Goal: Task Accomplishment & Management: Complete application form

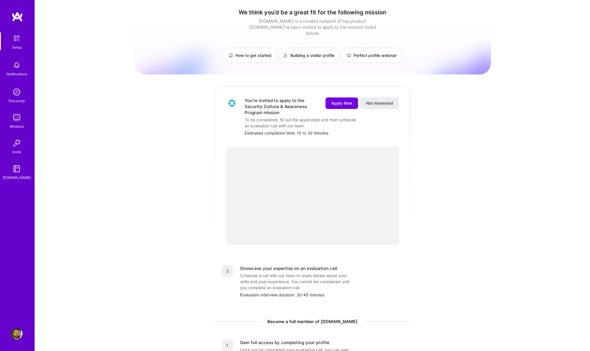
scroll to position [44, 0]
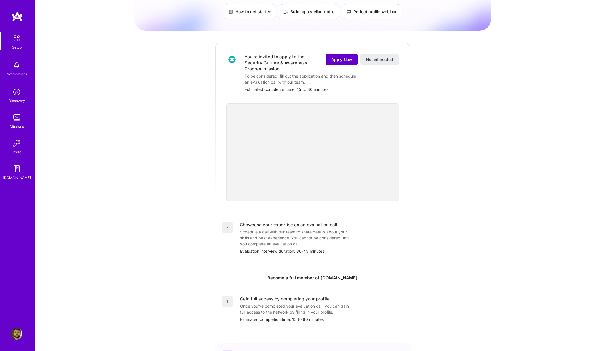
click at [339, 57] on span "Apply Now" at bounding box center [341, 60] width 21 height 6
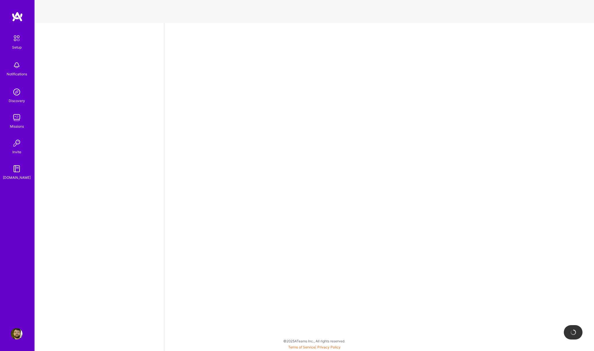
select select "US"
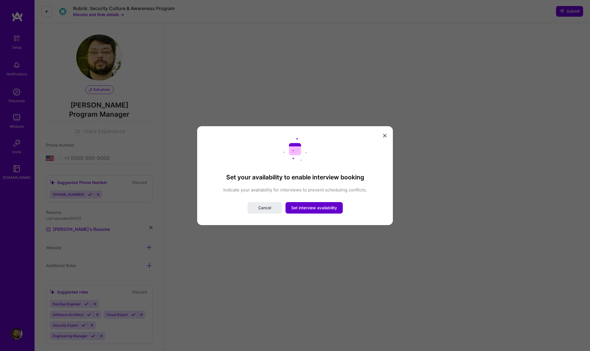
click at [308, 208] on span "Set interview availability" at bounding box center [314, 208] width 46 height 6
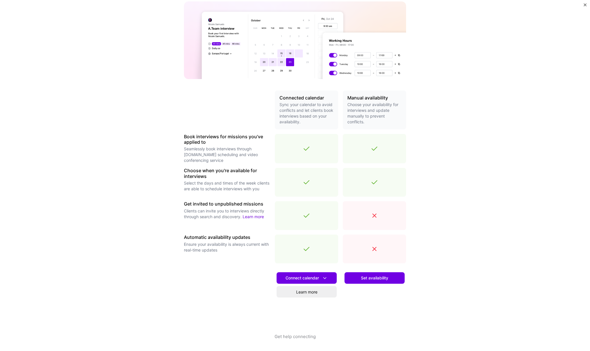
scroll to position [144, 0]
click at [383, 279] on span "Set availability" at bounding box center [374, 278] width 27 height 6
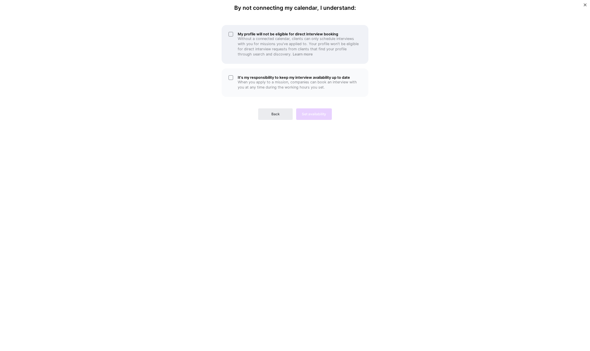
click at [277, 52] on p "Without a connected calendar, clients can only schedule interviews with you for…" at bounding box center [300, 46] width 124 height 21
click at [255, 83] on p "When you apply to a mission, companies can book an interview with you at any ti…" at bounding box center [300, 85] width 124 height 10
click at [315, 118] on button "Set availability" at bounding box center [314, 115] width 36 height 12
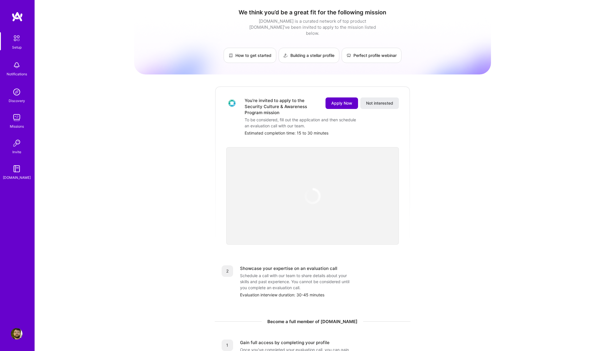
click at [343, 100] on span "Apply Now" at bounding box center [341, 103] width 21 height 6
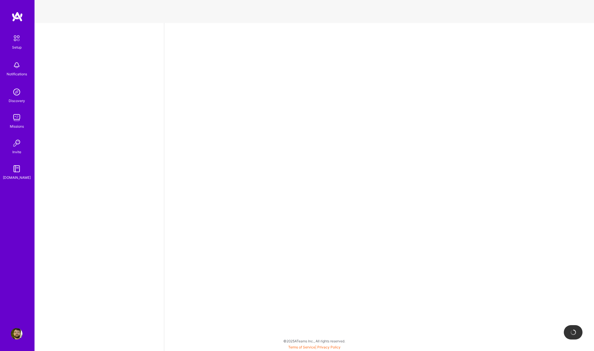
select select "US"
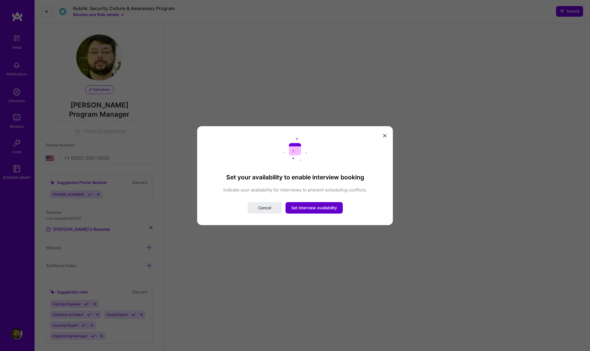
click at [307, 209] on span "Set interview availability" at bounding box center [314, 208] width 46 height 6
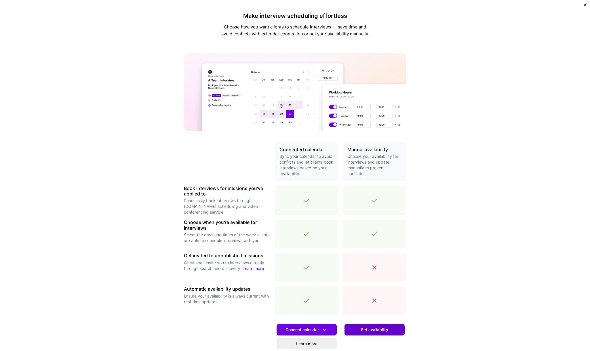
click at [367, 333] on button "Set availability" at bounding box center [375, 330] width 60 height 12
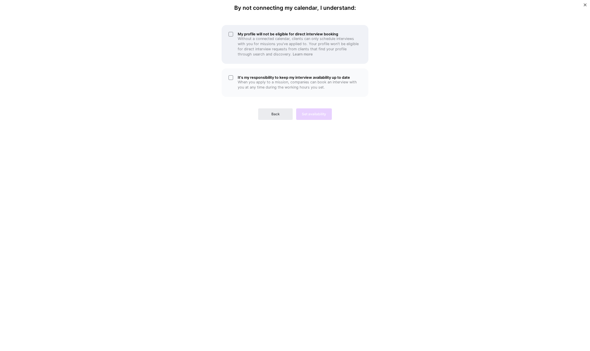
click at [259, 39] on p "Without a connected calendar, clients can only schedule interviews with you for…" at bounding box center [300, 46] width 124 height 21
click at [290, 80] on p "When you apply to a mission, companies can book an interview with you at any ti…" at bounding box center [300, 85] width 124 height 10
click at [314, 113] on span "Set availability" at bounding box center [314, 114] width 24 height 5
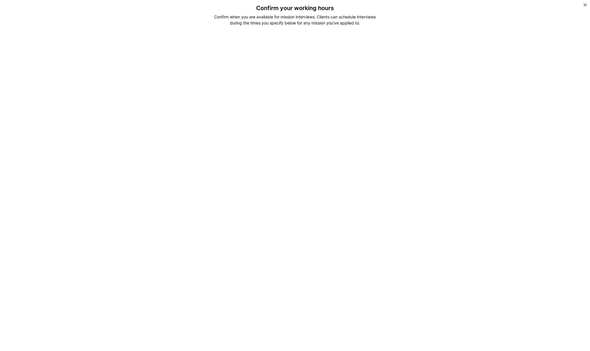
click at [442, 142] on div "Confirm your working hours Confirm when you are available for mission interview…" at bounding box center [295, 175] width 590 height 351
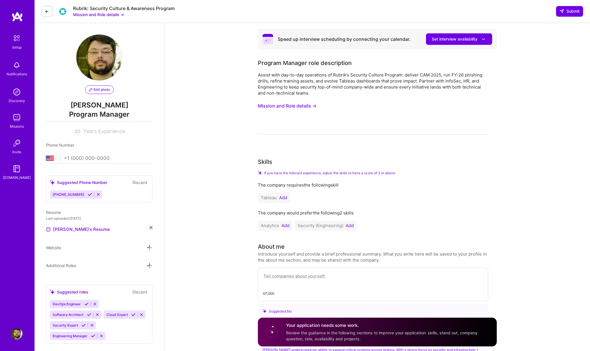
click at [299, 105] on button "Mission and Role details →" at bounding box center [287, 106] width 59 height 11
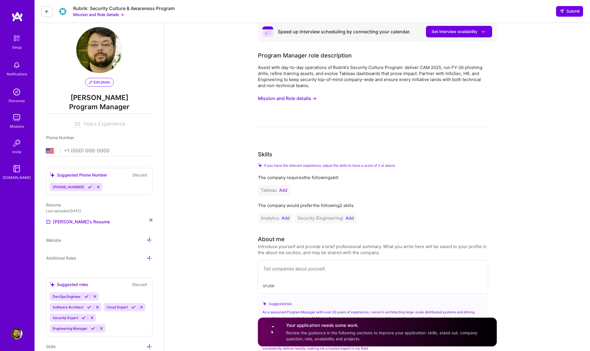
click at [285, 189] on button "Add" at bounding box center [283, 190] width 8 height 5
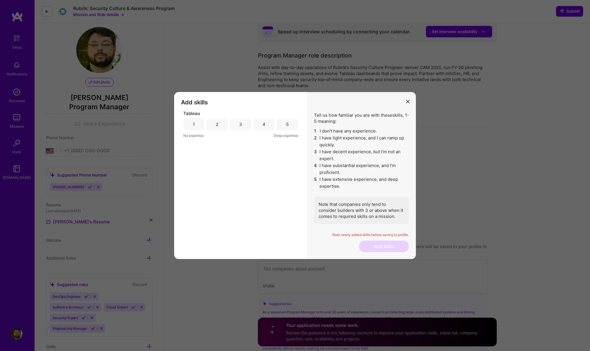
click at [265, 123] on div "4" at bounding box center [264, 125] width 21 height 12
click at [246, 124] on div "3" at bounding box center [240, 125] width 21 height 12
click at [383, 249] on button "Add skills" at bounding box center [384, 247] width 50 height 12
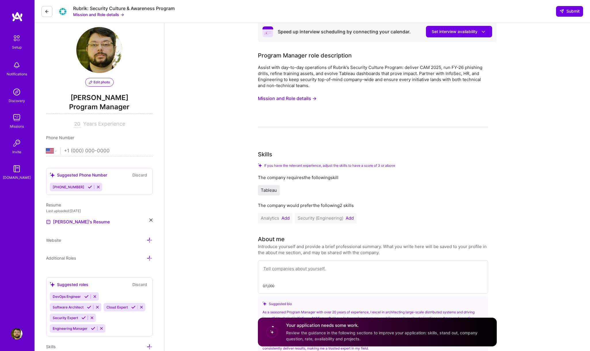
click at [286, 219] on button "Add" at bounding box center [285, 218] width 8 height 5
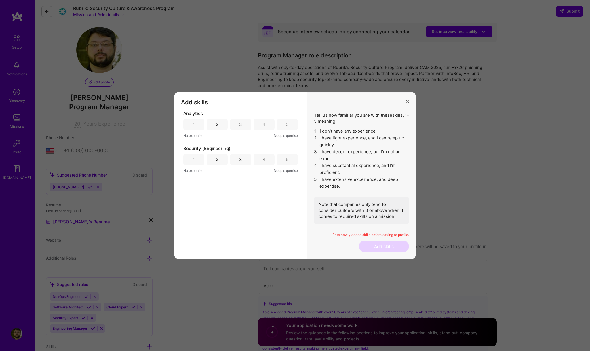
click at [289, 122] on div "5" at bounding box center [287, 125] width 21 height 12
click at [289, 162] on div "5" at bounding box center [287, 160] width 21 height 12
click at [374, 250] on button "Add skills" at bounding box center [384, 247] width 50 height 12
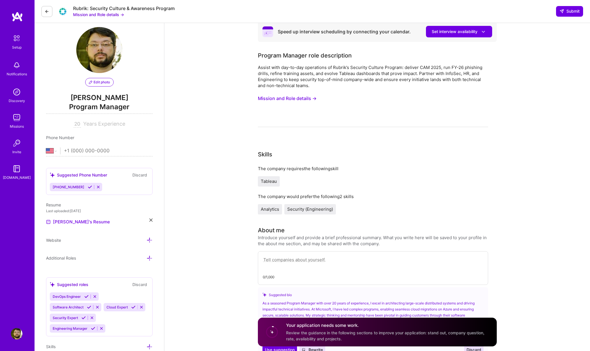
scroll to position [203, 0]
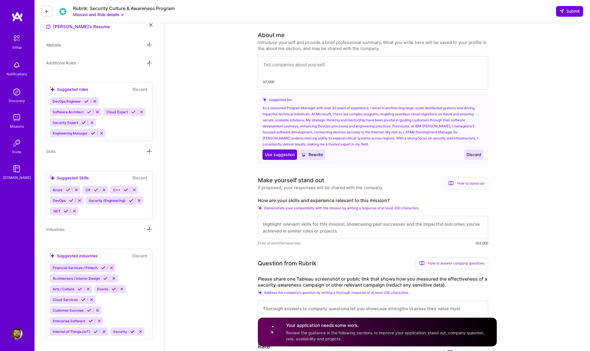
click at [314, 230] on textarea at bounding box center [373, 227] width 230 height 23
click at [334, 68] on textarea at bounding box center [373, 67] width 220 height 13
paste textarea "Program Management Executive of Microsoft working on FastTrack for Azure team w…"
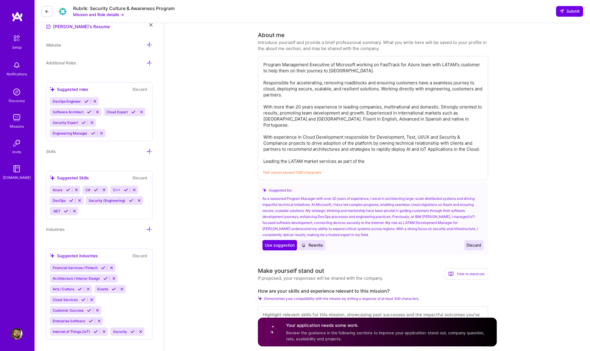
click at [340, 62] on textarea "Program Management Executive of Microsoft working on FastTrack for Azure team w…" at bounding box center [373, 113] width 220 height 104
drag, startPoint x: 392, startPoint y: 155, endPoint x: 246, endPoint y: 156, distance: 145.9
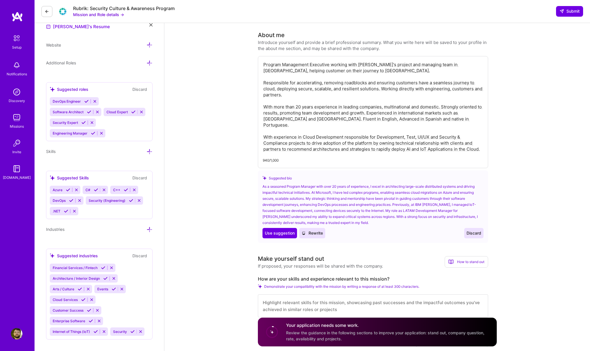
scroll to position [242, 0]
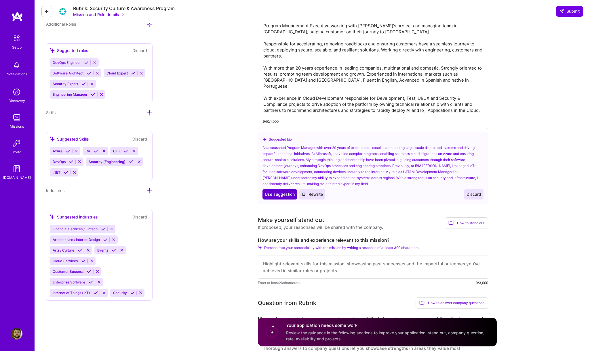
click at [281, 194] on span "Use suggestion" at bounding box center [280, 195] width 30 height 6
type textarea "As a seasoned Program Manager with over 20 years of experience, I excel in arch…"
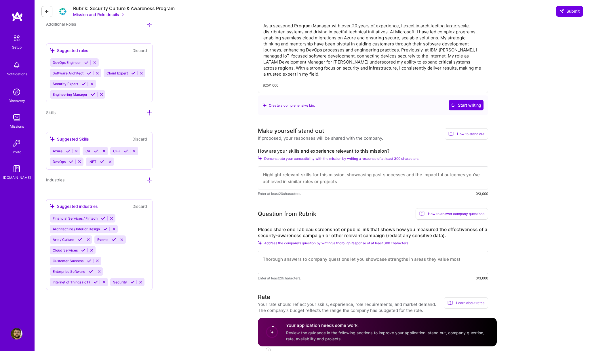
scroll to position [112, 0]
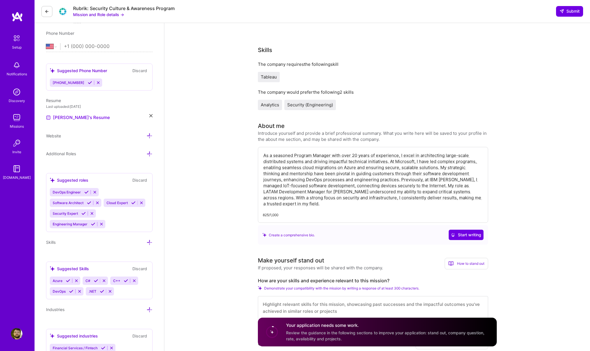
drag, startPoint x: 481, startPoint y: 201, endPoint x: 229, endPoint y: 141, distance: 259.1
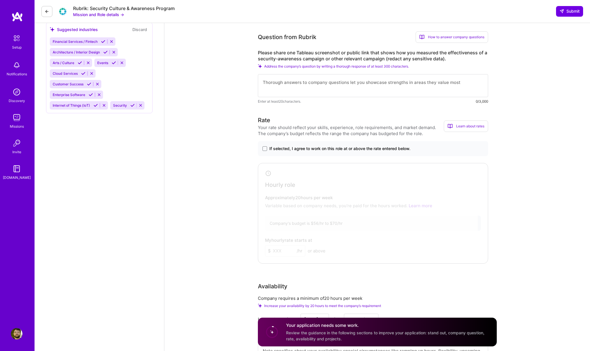
scroll to position [281, 0]
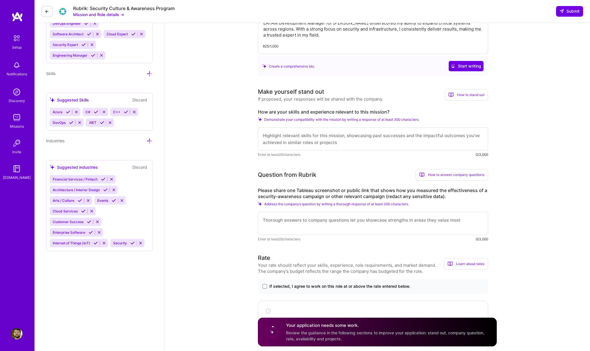
click at [360, 141] on textarea at bounding box center [373, 138] width 230 height 23
